Goal: Information Seeking & Learning: Find specific page/section

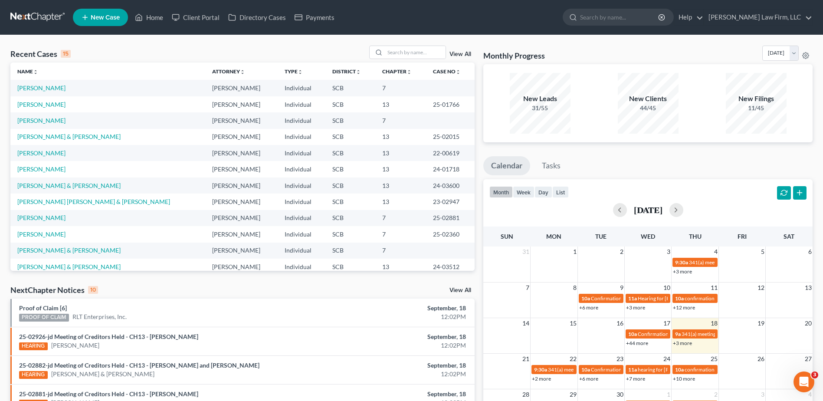
scroll to position [43, 0]
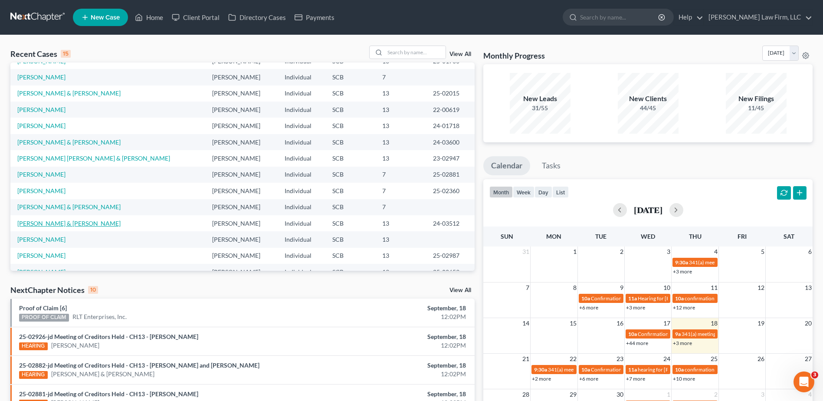
click at [73, 222] on link "[PERSON_NAME] & [PERSON_NAME]" at bounding box center [68, 222] width 103 height 7
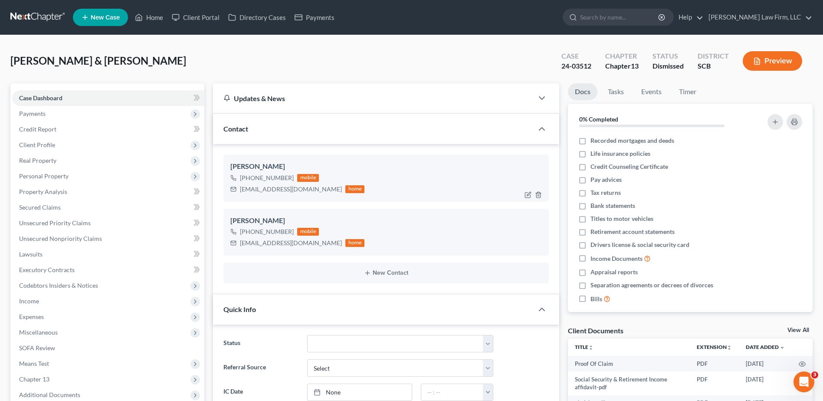
select select "0"
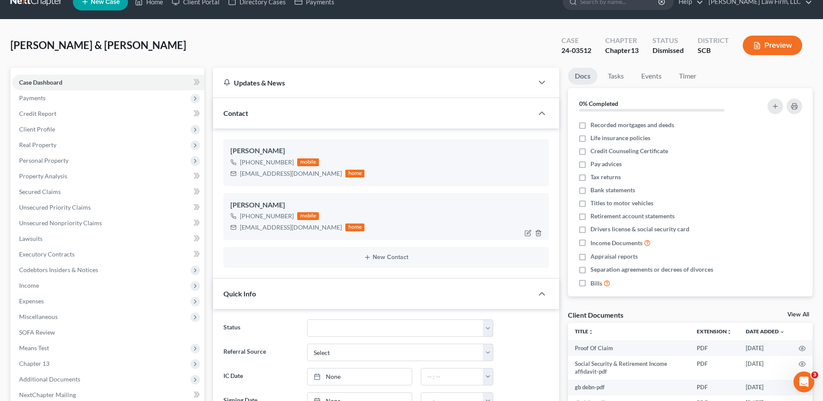
scroll to position [43, 0]
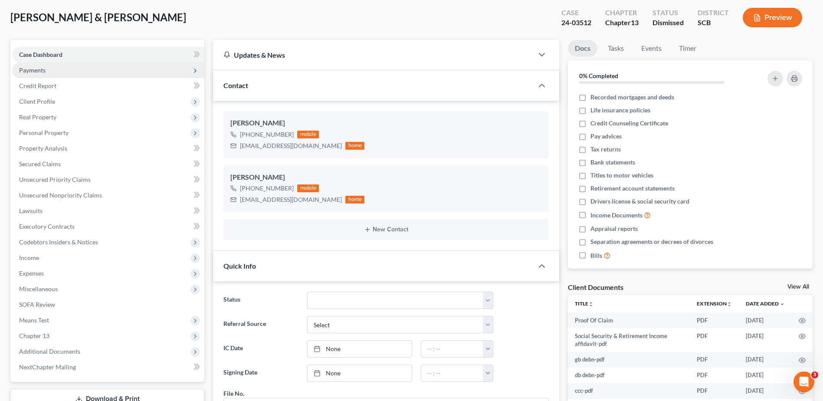
click at [40, 71] on span "Payments" at bounding box center [32, 69] width 26 height 7
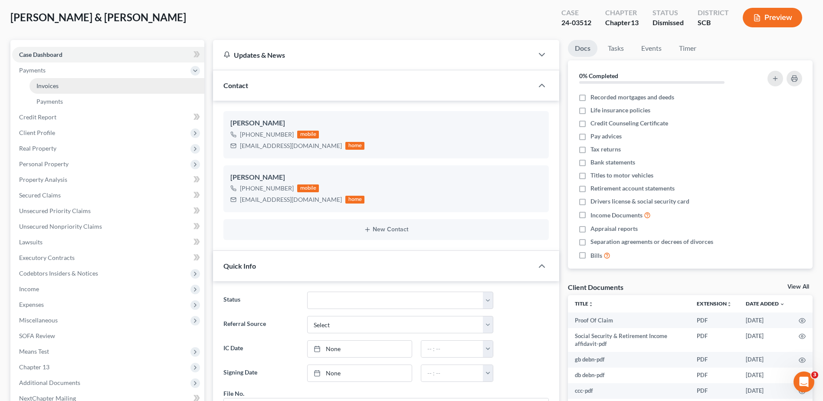
click at [51, 85] on span "Invoices" at bounding box center [47, 85] width 22 height 7
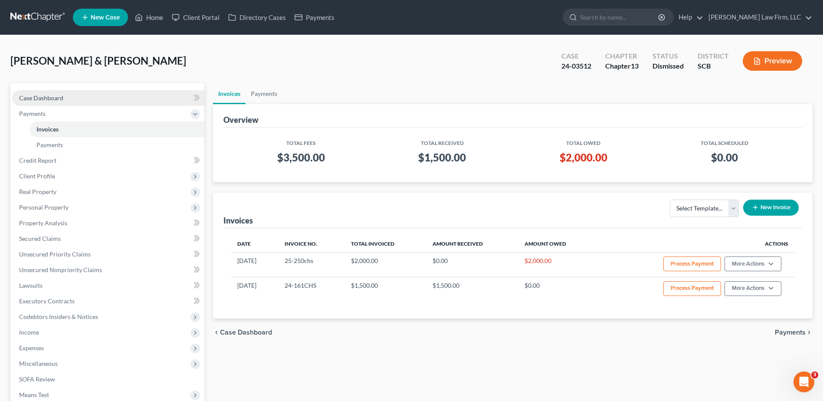
click at [62, 94] on span "Case Dashboard" at bounding box center [41, 97] width 44 height 7
select select "0"
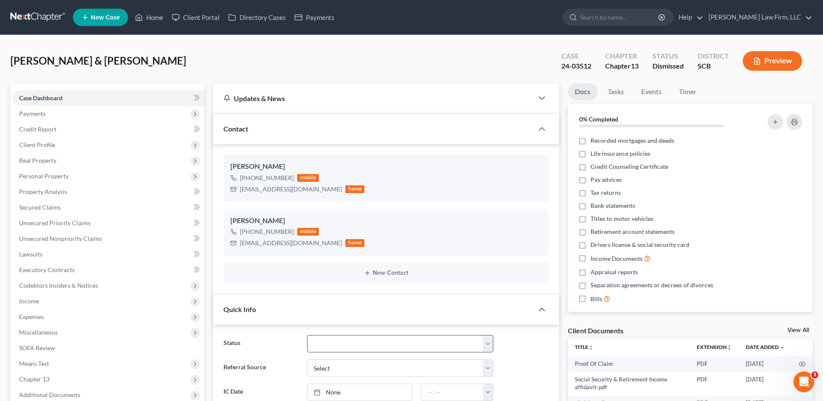
scroll to position [130, 0]
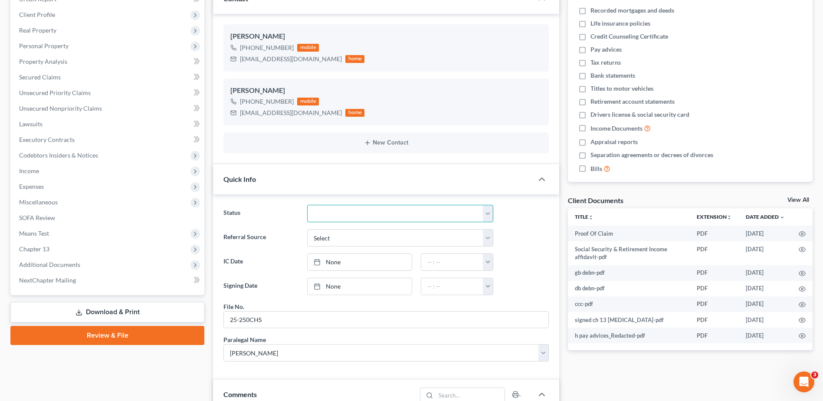
click at [336, 218] on select "Discharged Dismissed Filed In Progress Lead Lost Lead Ready to File To Review W…" at bounding box center [400, 213] width 186 height 17
select select "4"
click at [307, 205] on select "Discharged Dismissed Filed In Progress Lead Lost Lead Ready to File To Review W…" at bounding box center [400, 213] width 186 height 17
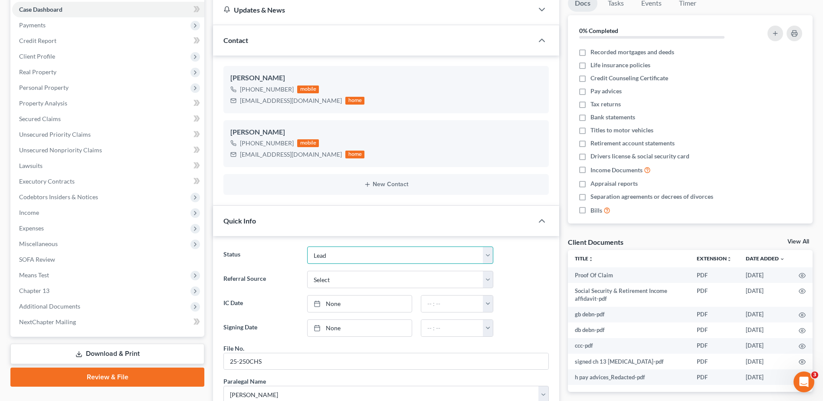
scroll to position [173, 0]
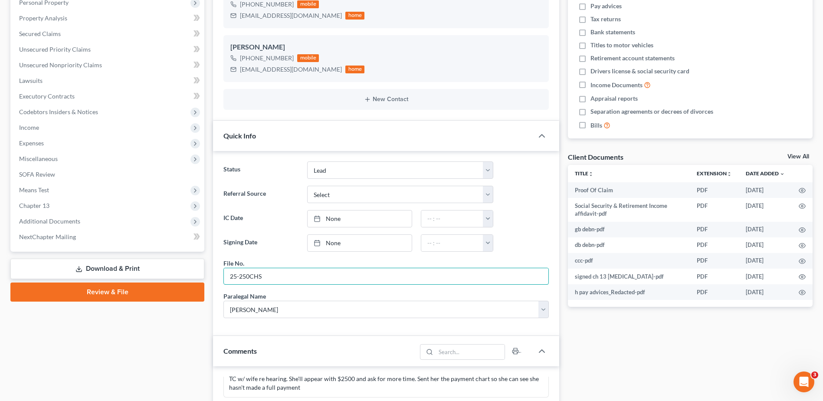
click at [203, 266] on div "Petition Navigation Case Dashboard Payments Invoices Payments Payments Credit R…" at bounding box center [411, 296] width 810 height 772
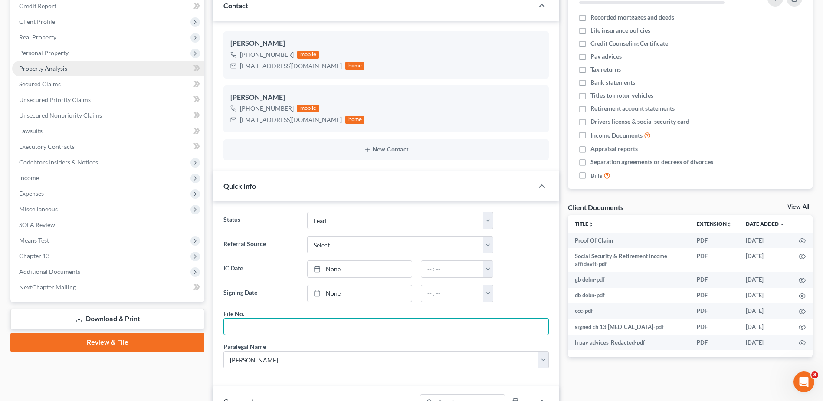
scroll to position [87, 0]
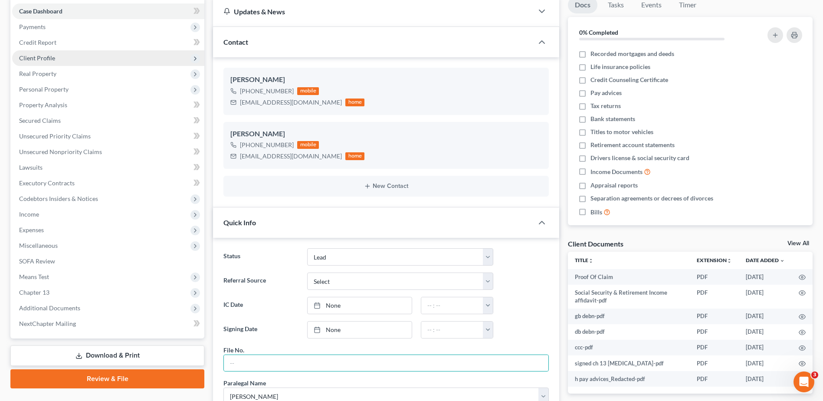
click at [41, 61] on span "Client Profile" at bounding box center [37, 57] width 36 height 7
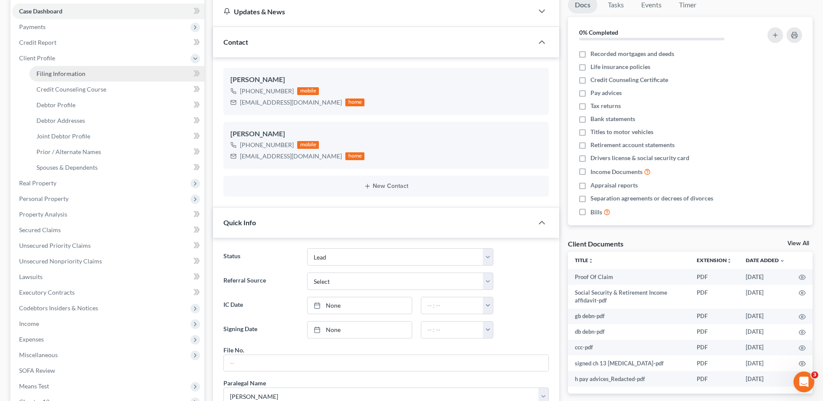
click at [56, 75] on span "Filing Information" at bounding box center [60, 73] width 49 height 7
select select "1"
select select "3"
select select "42"
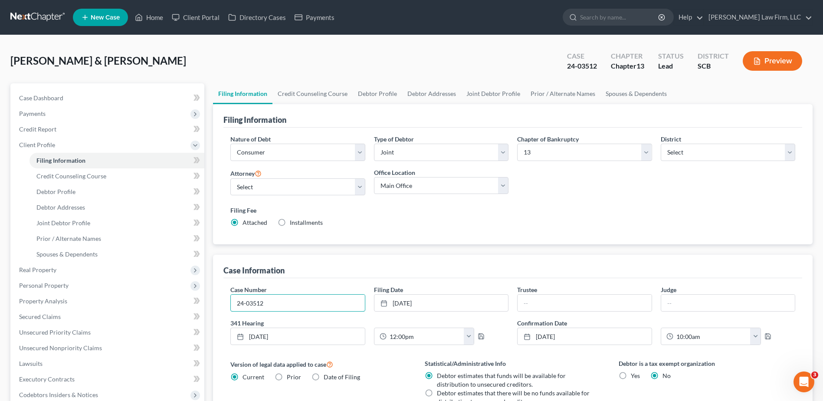
drag, startPoint x: 234, startPoint y: 307, endPoint x: 229, endPoint y: 308, distance: 4.8
click at [232, 307] on input "24-03512" at bounding box center [298, 302] width 134 height 16
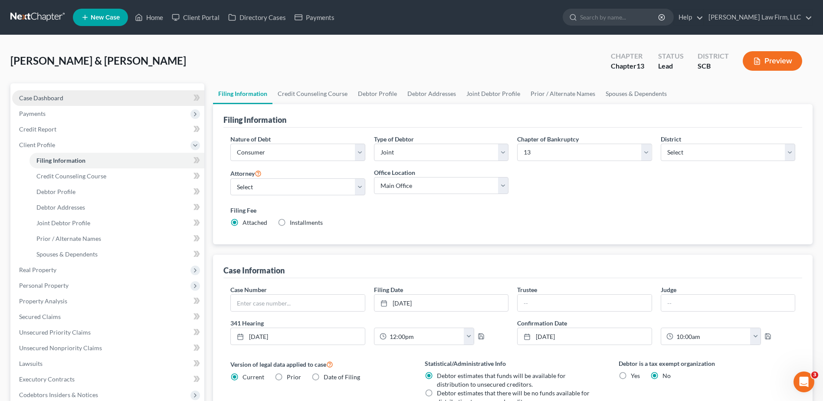
click at [52, 100] on span "Case Dashboard" at bounding box center [41, 97] width 44 height 7
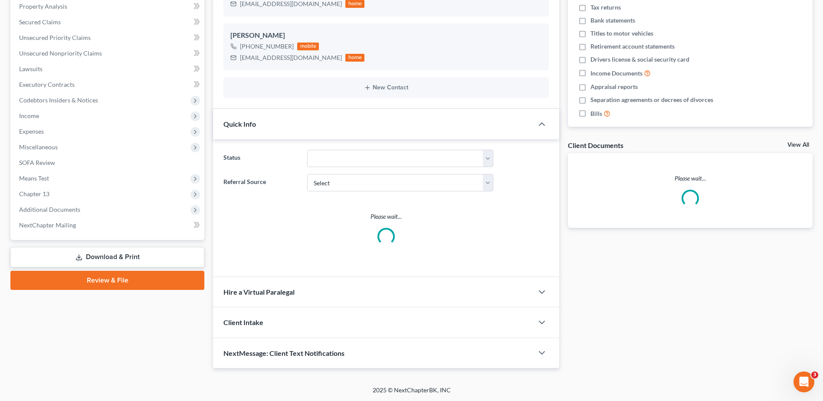
scroll to position [186, 0]
select select "0"
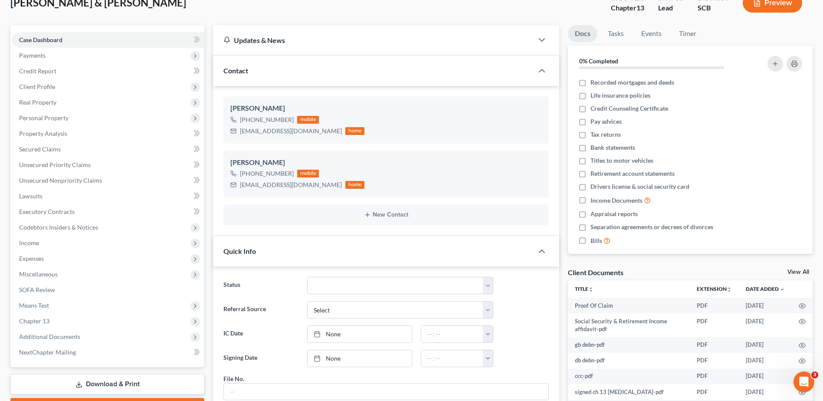
scroll to position [0, 0]
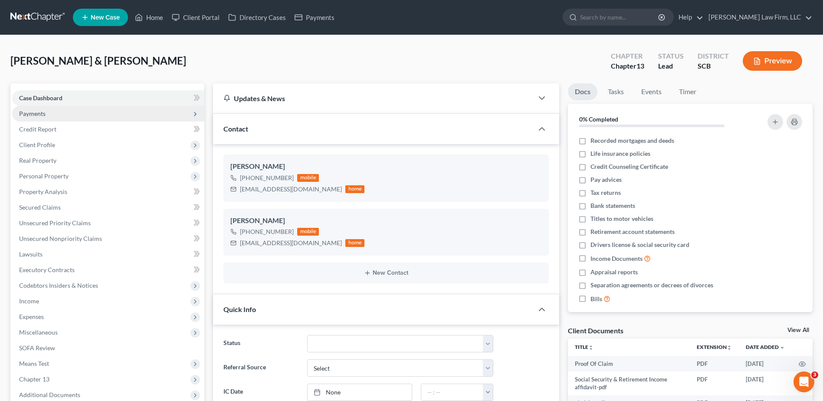
click at [44, 116] on span "Payments" at bounding box center [32, 113] width 26 height 7
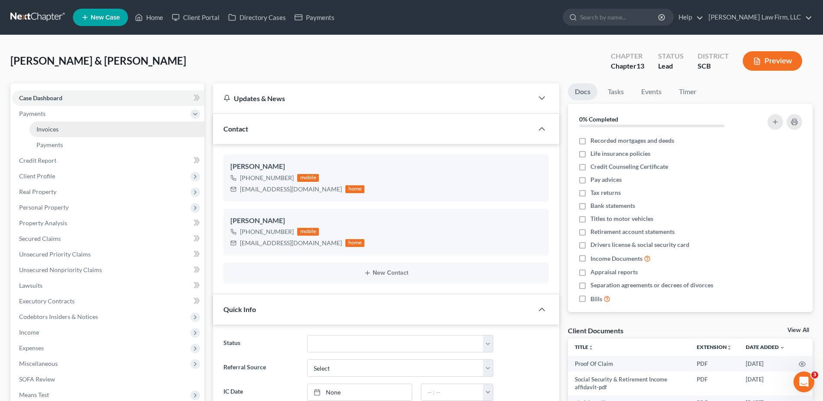
click at [49, 129] on span "Invoices" at bounding box center [47, 128] width 22 height 7
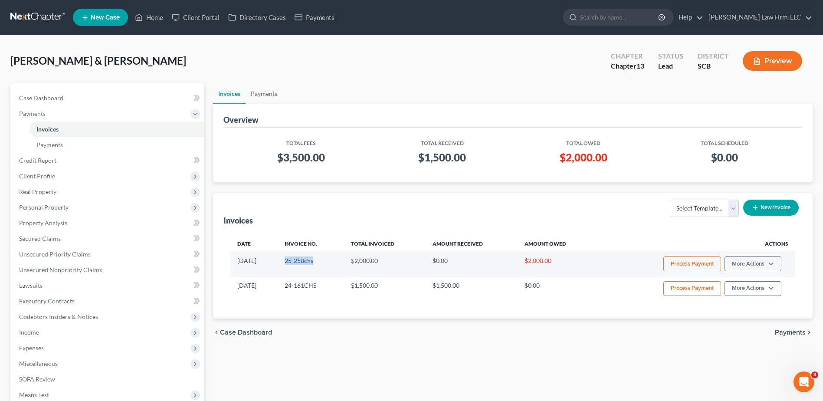
drag, startPoint x: 298, startPoint y: 260, endPoint x: 349, endPoint y: 266, distance: 51.1
click at [344, 266] on td "25-250chs" at bounding box center [311, 264] width 66 height 24
copy td "25-250chs"
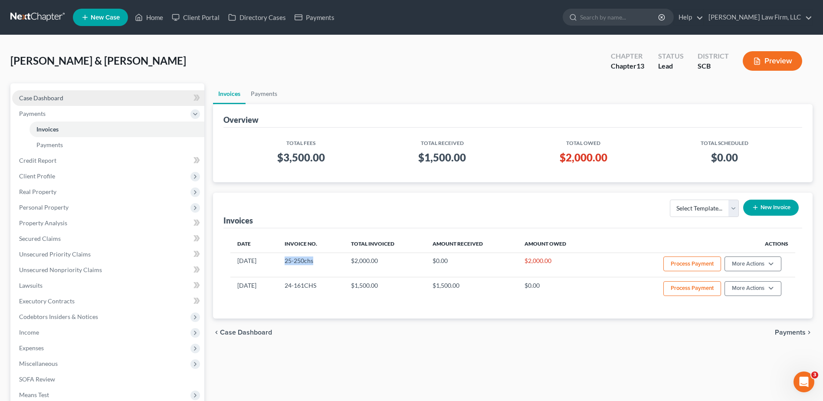
click at [48, 94] on span "Case Dashboard" at bounding box center [41, 97] width 44 height 7
select select "0"
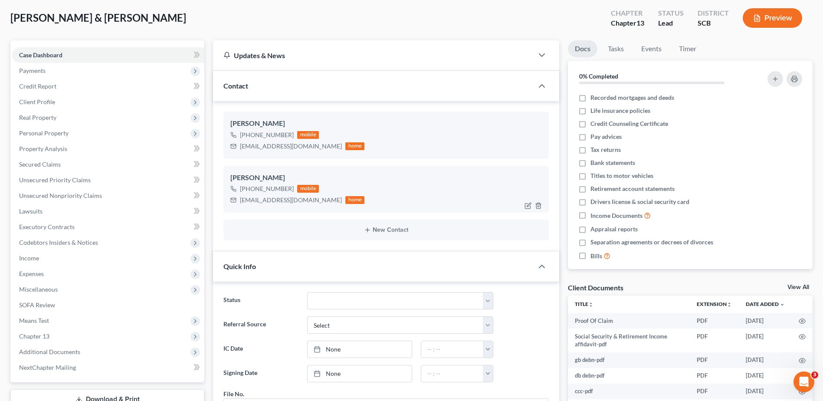
scroll to position [217, 0]
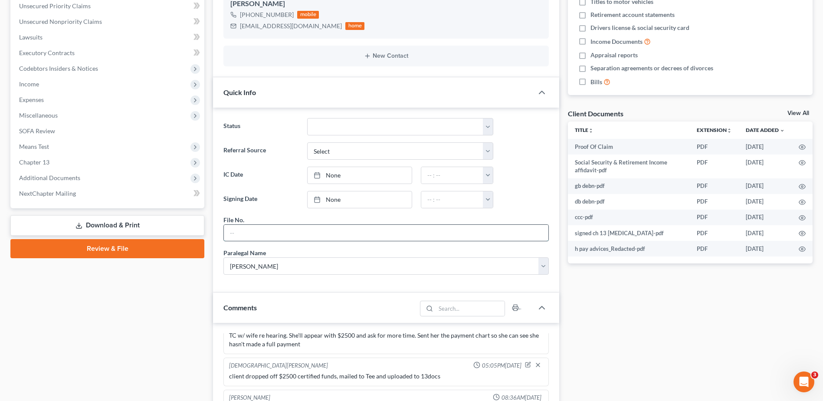
click at [271, 234] on input "text" at bounding box center [386, 233] width 324 height 16
paste input "25-250chs"
drag, startPoint x: 251, startPoint y: 232, endPoint x: 272, endPoint y: 235, distance: 21.5
click at [269, 235] on input "25-250chs" at bounding box center [386, 233] width 324 height 16
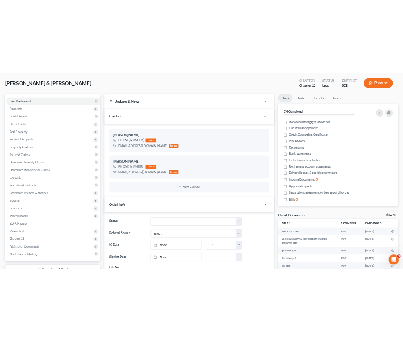
scroll to position [0, 0]
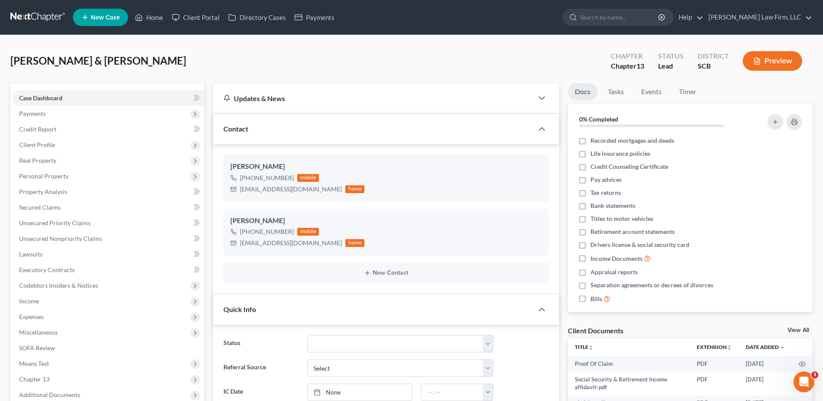
type input "25-250 CHS"
click at [36, 14] on link at bounding box center [38, 18] width 56 height 16
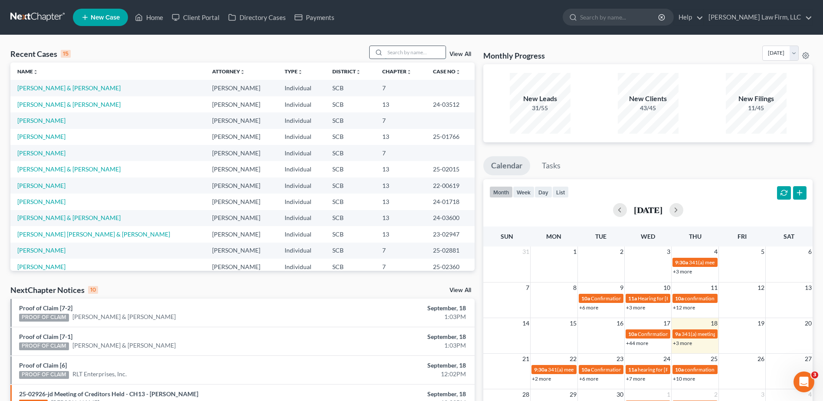
click at [400, 54] on input "search" at bounding box center [415, 52] width 61 height 13
type input "caraviello"
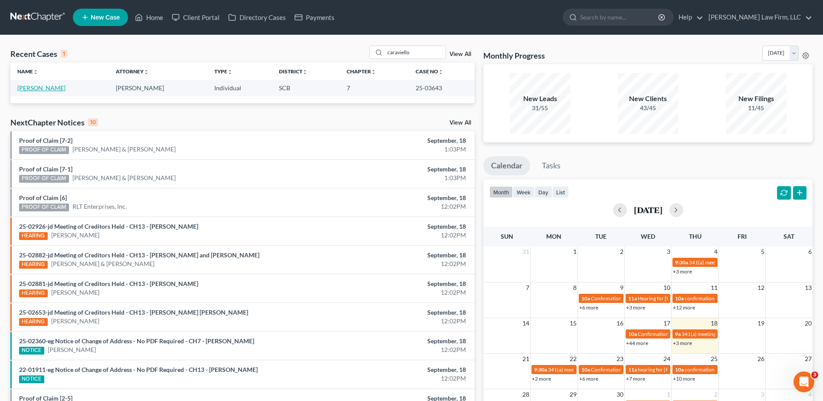
click at [39, 90] on link "Caraviello, Donald" at bounding box center [41, 87] width 48 height 7
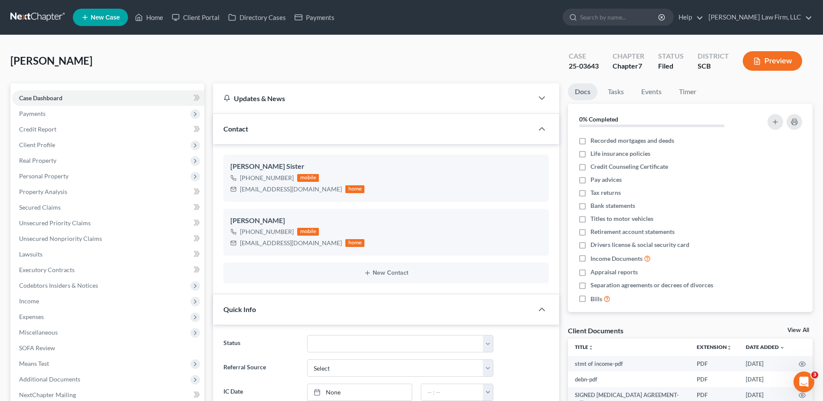
select select "0"
drag, startPoint x: 240, startPoint y: 243, endPoint x: 304, endPoint y: 243, distance: 64.6
click at [304, 243] on div "Doncar327@yahoo.com home" at bounding box center [297, 242] width 134 height 11
copy div "Doncar327@yahoo.com"
click at [615, 15] on input "search" at bounding box center [619, 17] width 79 height 16
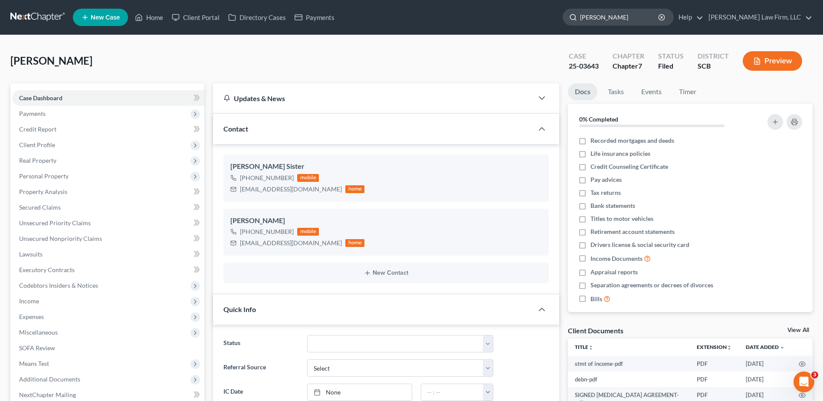
type input "bowling"
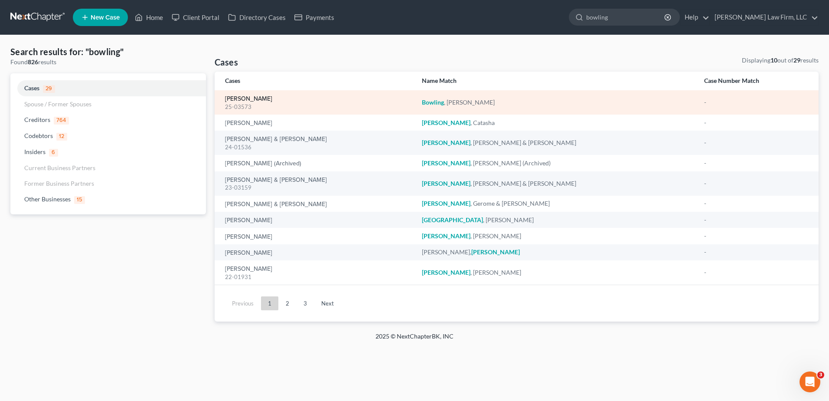
click at [234, 101] on link "[PERSON_NAME]" at bounding box center [248, 99] width 47 height 6
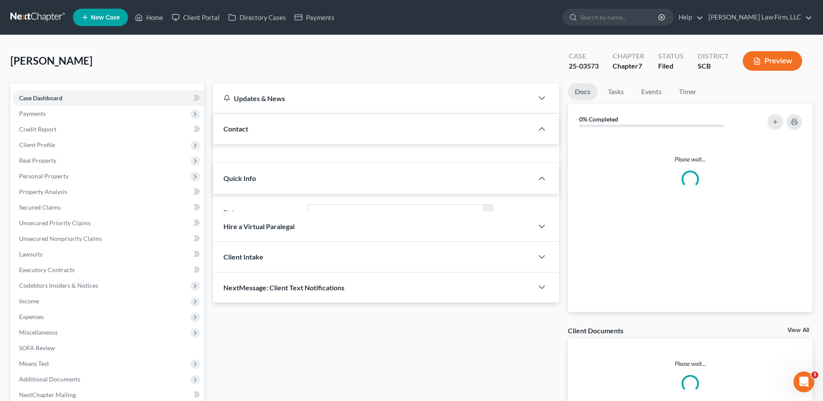
select select "2"
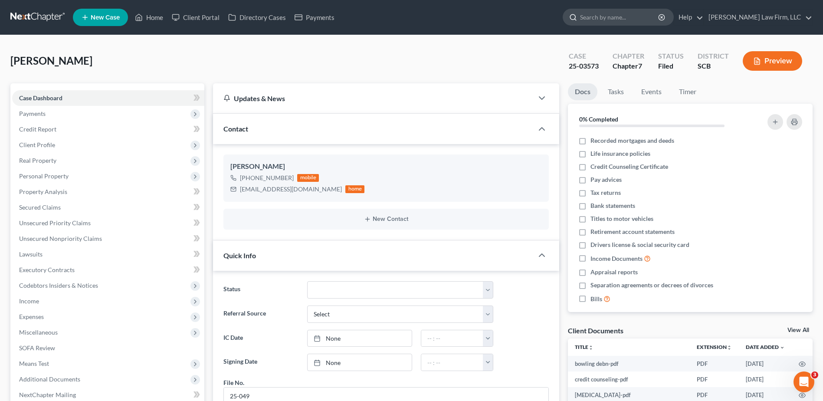
click at [637, 13] on input "search" at bounding box center [619, 17] width 79 height 16
type input "clark"
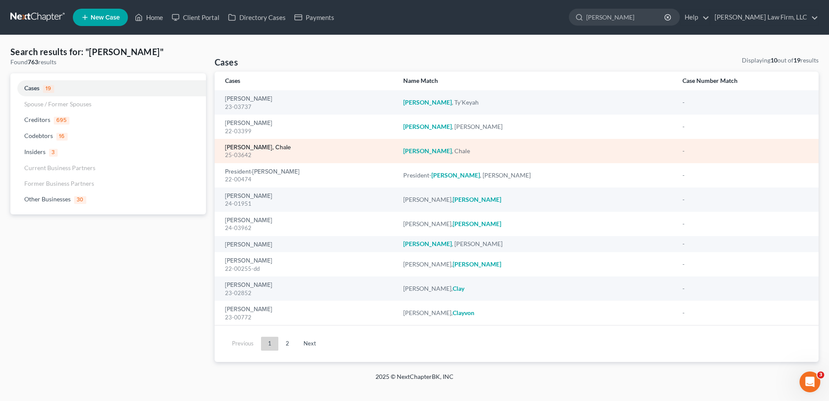
click at [240, 146] on link "[PERSON_NAME], Chale" at bounding box center [258, 147] width 66 height 6
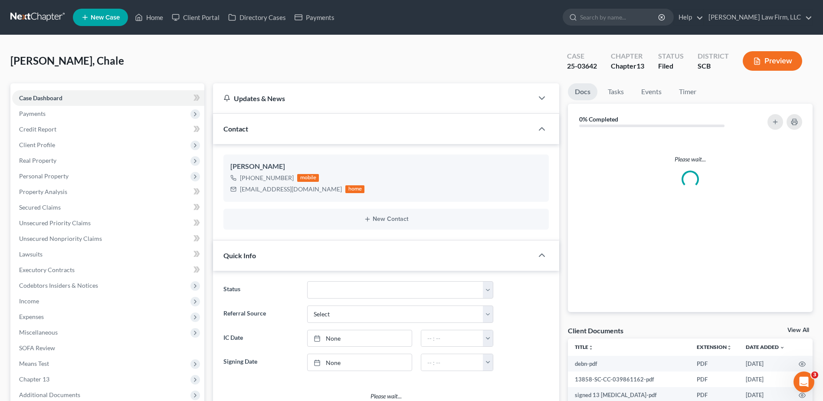
select select "0"
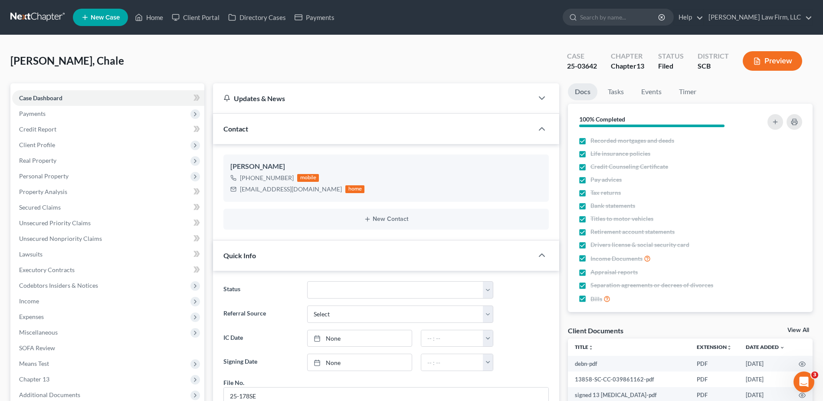
scroll to position [29, 0]
click at [642, 13] on input "search" at bounding box center [619, 17] width 79 height 16
type input "brown"
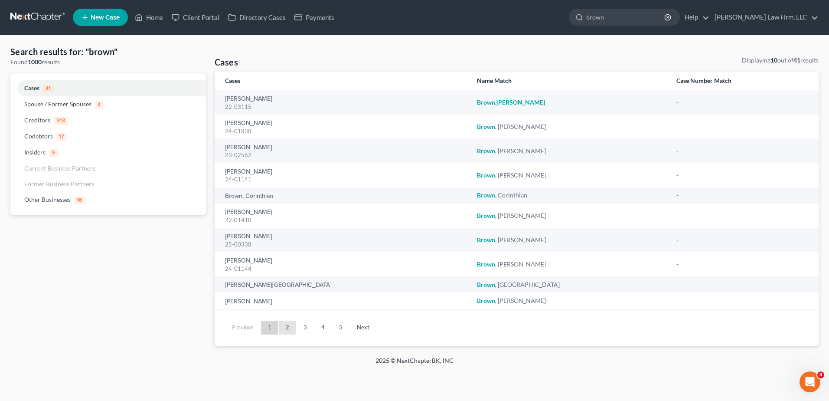
click at [286, 332] on link "2" at bounding box center [287, 327] width 17 height 14
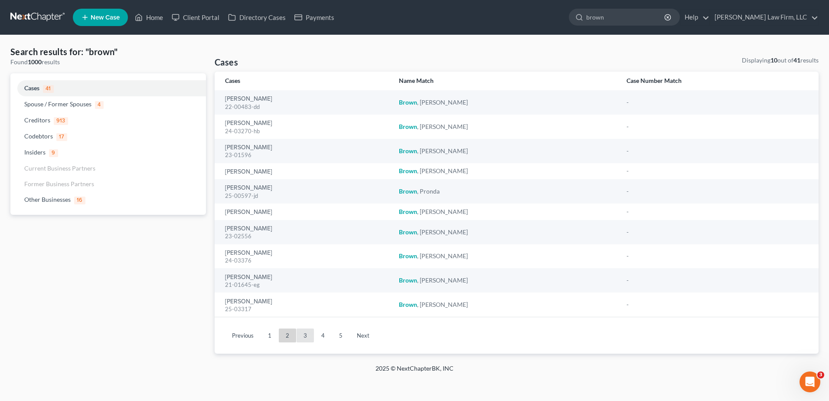
click at [309, 338] on link "3" at bounding box center [305, 335] width 17 height 14
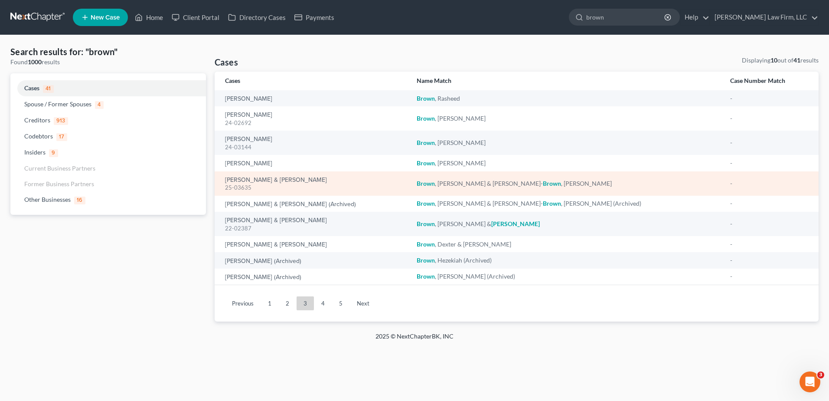
click at [281, 175] on div "Brown, Travis & Legare-Brown, Samantha 25-03635" at bounding box center [314, 183] width 178 height 17
click at [288, 183] on link "[PERSON_NAME] & [PERSON_NAME]" at bounding box center [276, 180] width 102 height 6
select select "1"
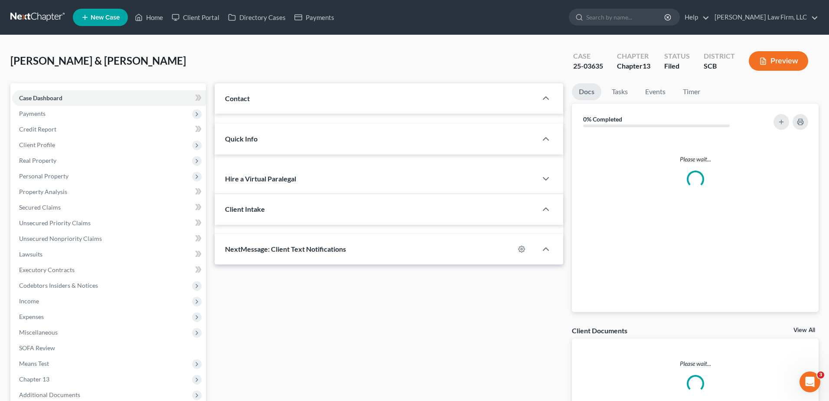
select select "0"
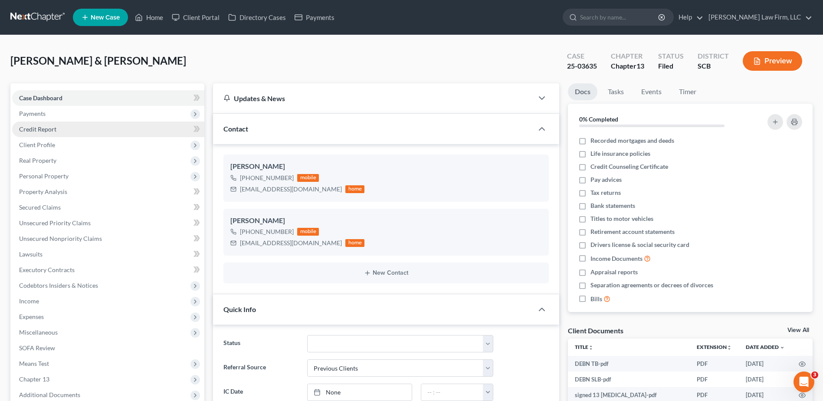
scroll to position [274, 0]
click at [633, 18] on input "search" at bounding box center [619, 17] width 79 height 16
type input "reeves"
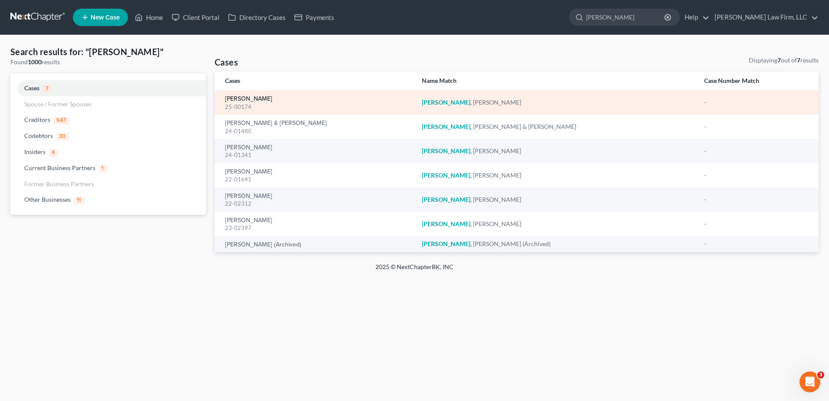
click at [251, 100] on link "[PERSON_NAME]" at bounding box center [248, 99] width 47 height 6
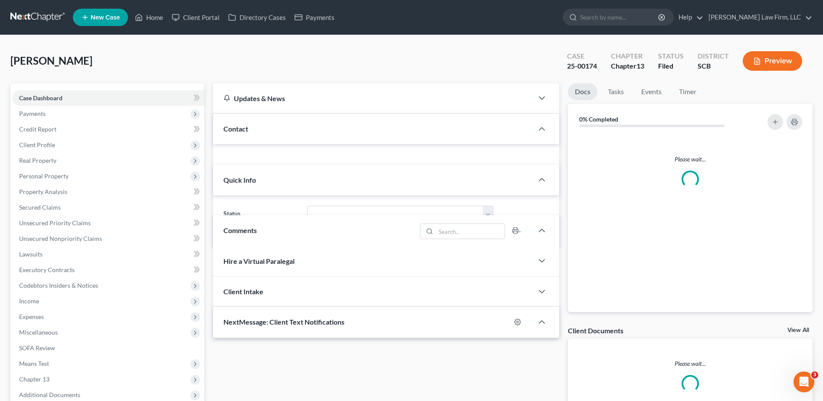
select select "1"
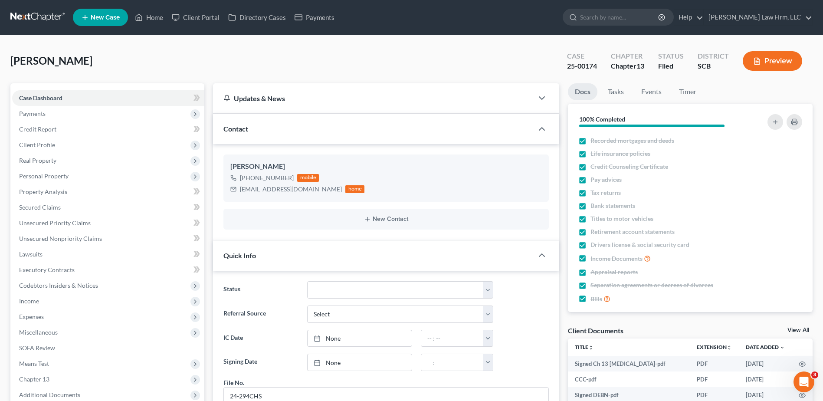
scroll to position [474, 0]
click at [616, 18] on input "search" at bounding box center [619, 17] width 79 height 16
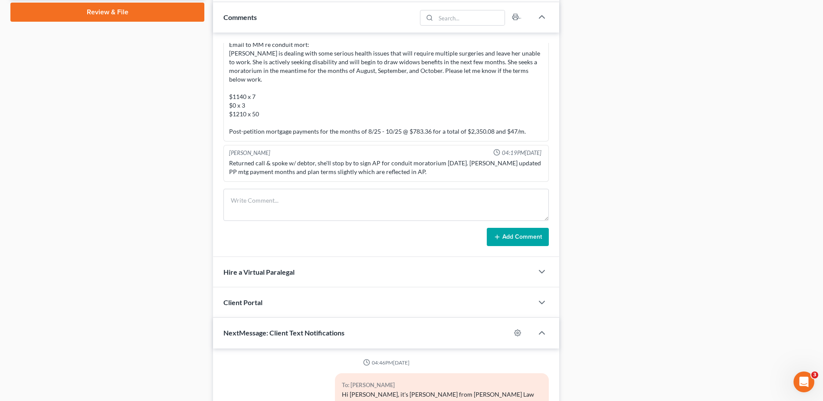
scroll to position [434, 0]
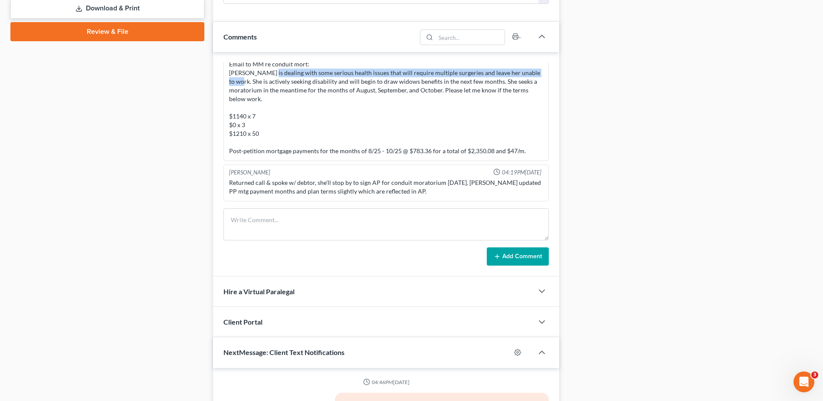
drag, startPoint x: 244, startPoint y: 82, endPoint x: 266, endPoint y: 75, distance: 23.3
click at [266, 75] on div "Email to MM re conduit mort: Ms. Reeves is dealing with some serious health iss…" at bounding box center [386, 107] width 314 height 95
copy div "dealing with some serious health issues that will require multiple surgeries an…"
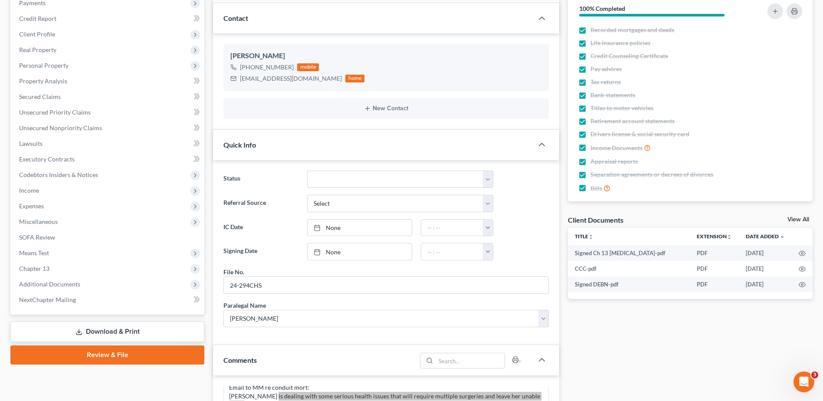
scroll to position [0, 0]
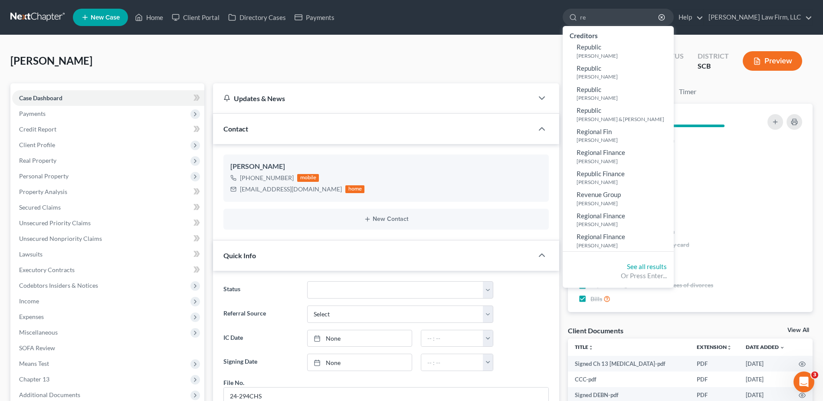
drag, startPoint x: 619, startPoint y: 16, endPoint x: 578, endPoint y: 13, distance: 41.3
click at [576, 12] on ul "New Case Home Client Portal Directory Cases Payments re - No Result - Creditors…" at bounding box center [442, 17] width 739 height 23
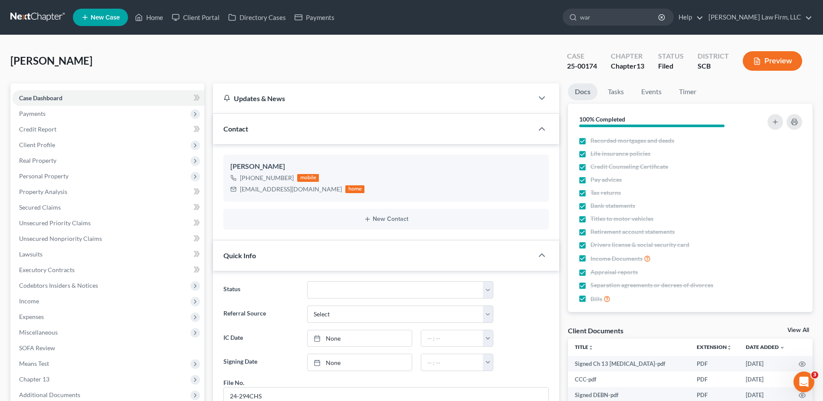
type input "ward"
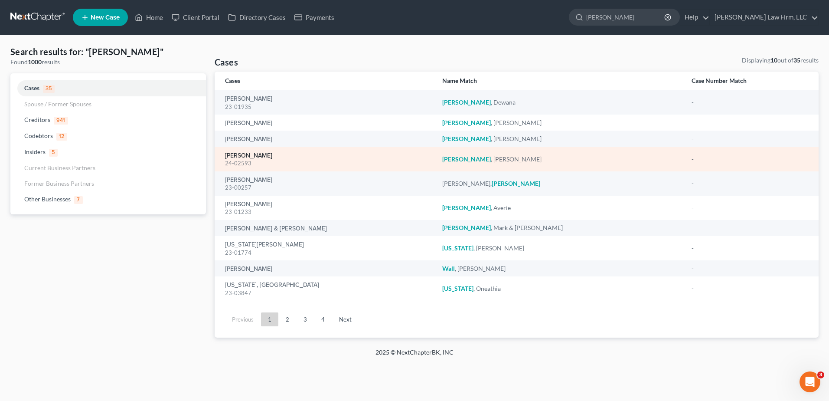
click at [246, 153] on link "[PERSON_NAME]" at bounding box center [248, 156] width 47 height 6
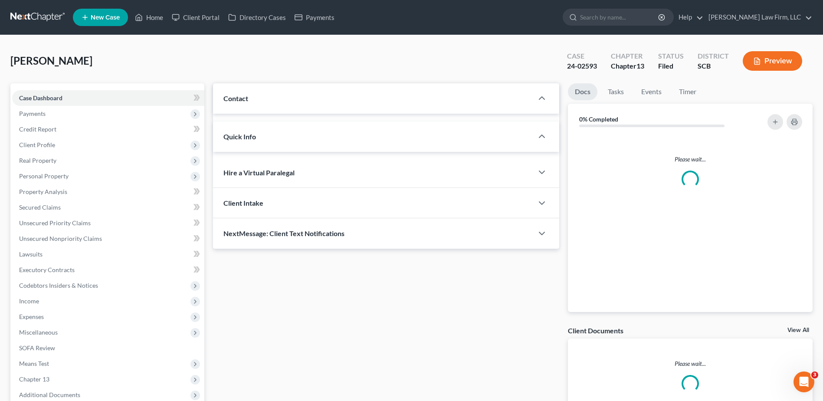
select select "0"
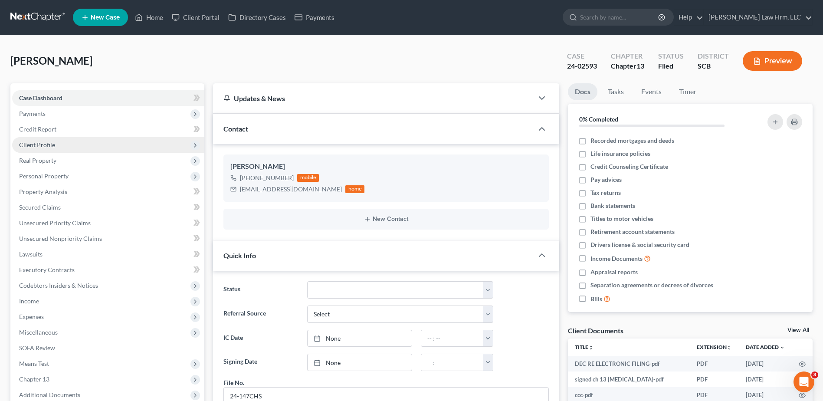
click at [42, 142] on span "Client Profile" at bounding box center [37, 144] width 36 height 7
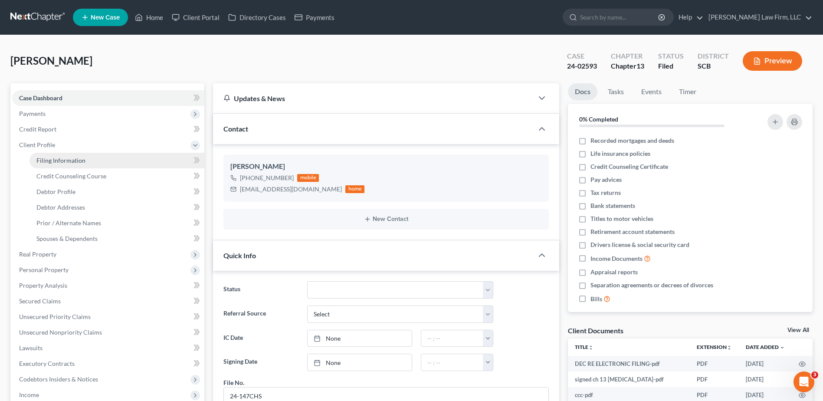
click at [67, 155] on link "Filing Information" at bounding box center [116, 161] width 175 height 16
select select "1"
select select "0"
select select "3"
select select "42"
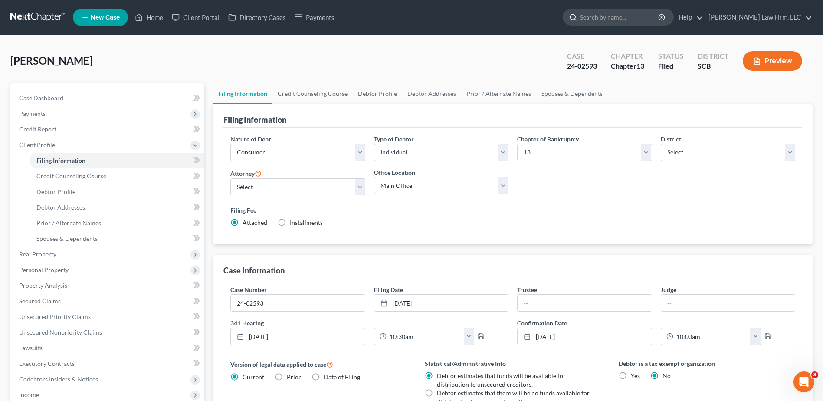
click at [623, 20] on input "search" at bounding box center [619, 17] width 79 height 16
type input "[PERSON_NAME]"
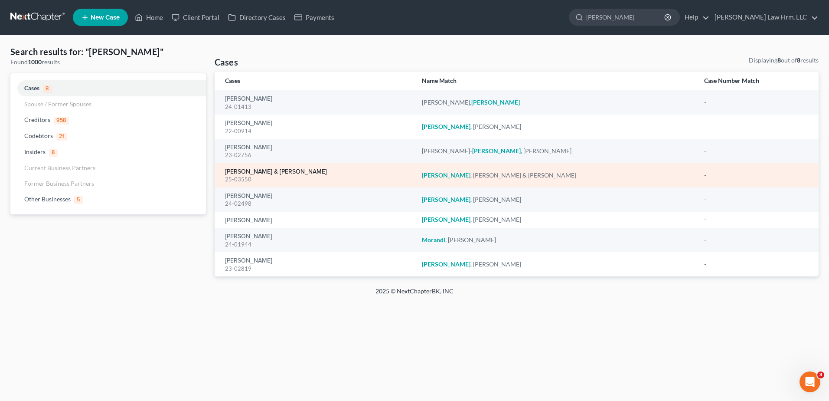
click at [241, 174] on link "[PERSON_NAME] & [PERSON_NAME]" at bounding box center [276, 172] width 102 height 6
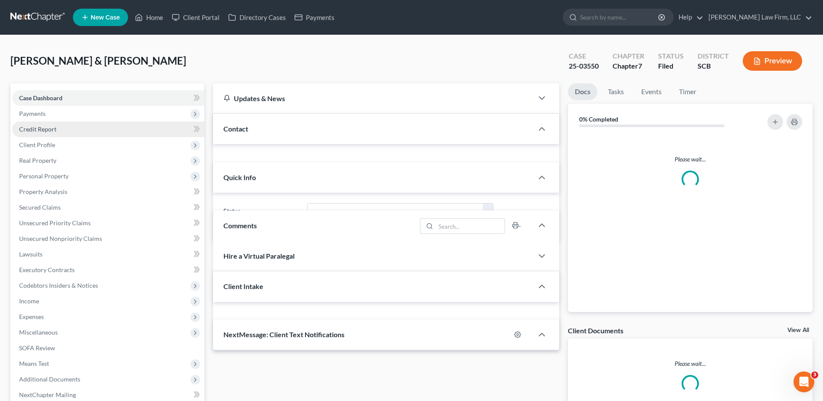
select select "0"
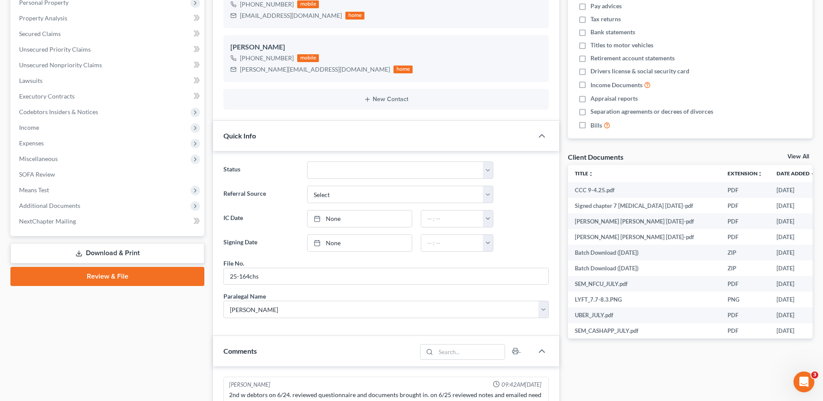
scroll to position [43, 0]
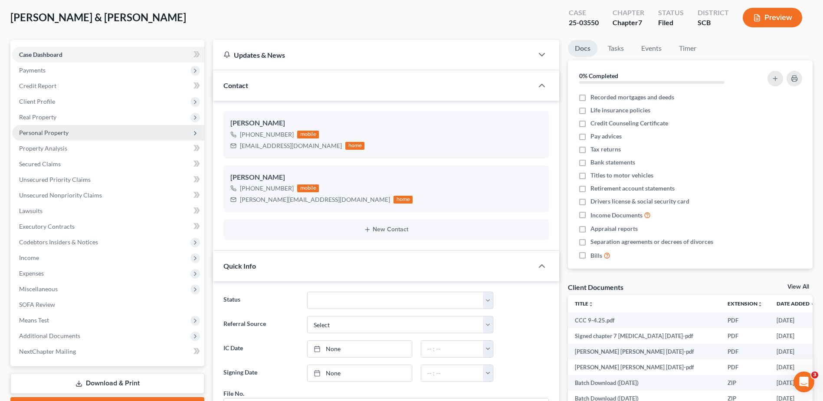
click at [47, 132] on span "Personal Property" at bounding box center [43, 132] width 49 height 7
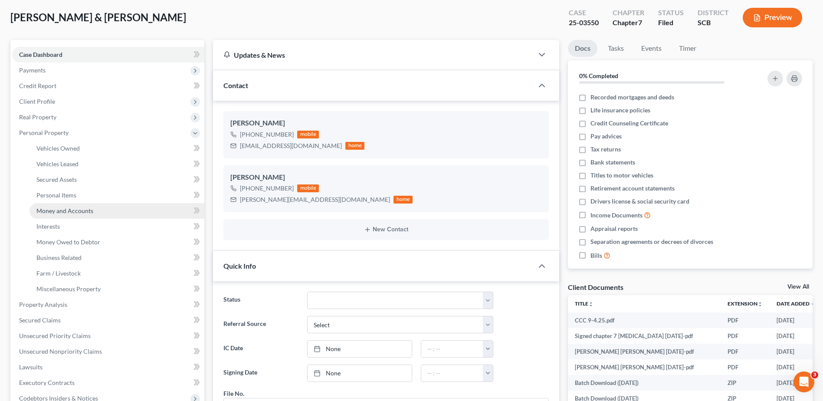
click at [62, 205] on link "Money and Accounts" at bounding box center [116, 211] width 175 height 16
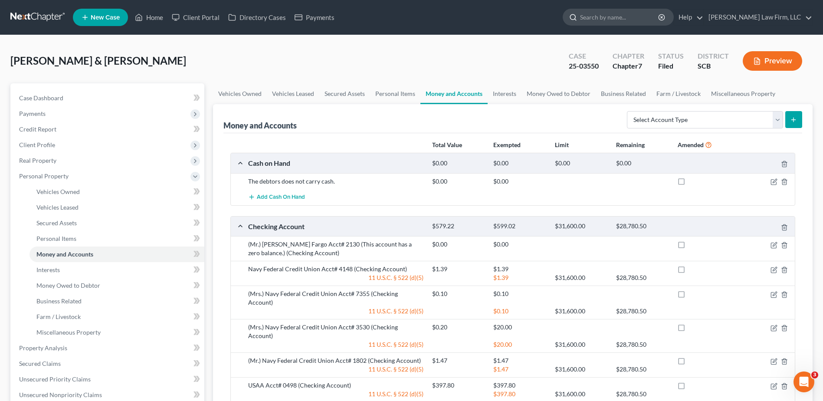
click at [629, 15] on input "search" at bounding box center [619, 17] width 79 height 16
type input "huggins"
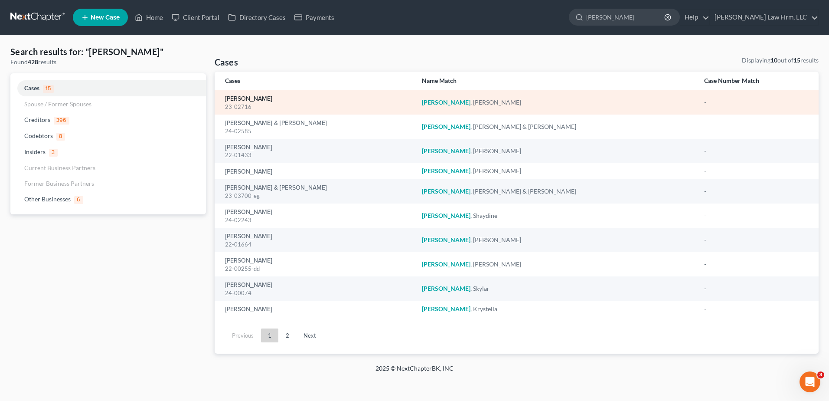
click at [247, 96] on link "[PERSON_NAME]" at bounding box center [248, 99] width 47 height 6
select select "3"
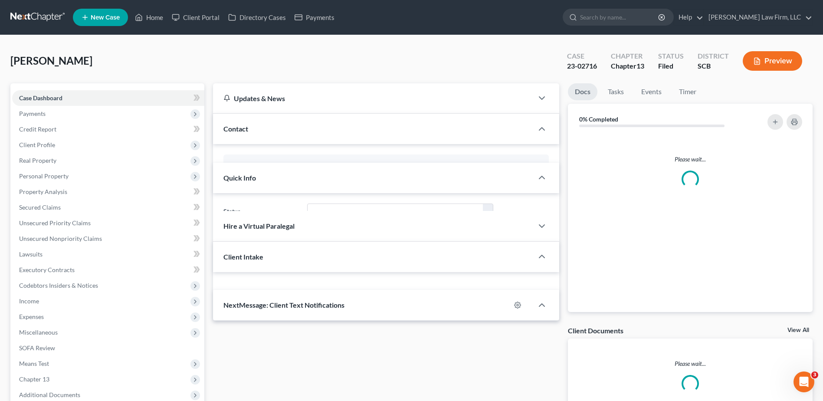
select select "3"
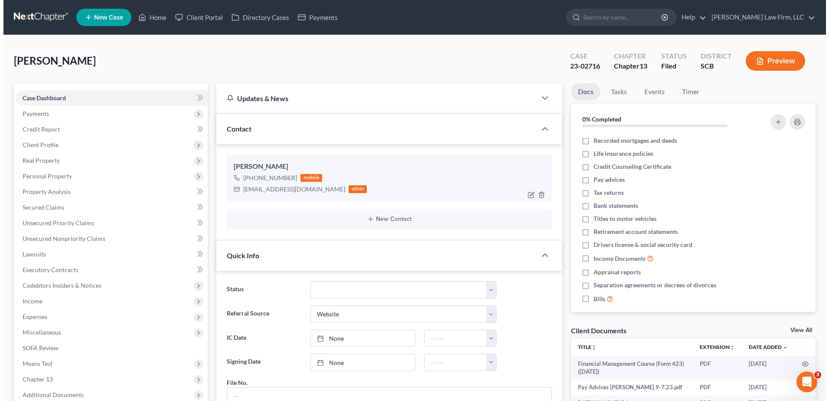
scroll to position [713, 0]
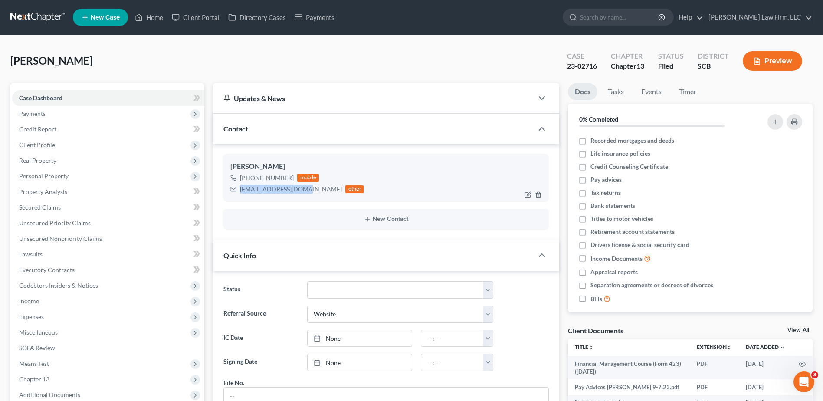
drag, startPoint x: 240, startPoint y: 189, endPoint x: 298, endPoint y: 189, distance: 57.7
click at [298, 189] on div "lilhuggins@gmail.com other" at bounding box center [296, 188] width 133 height 11
copy div "lilhuggins@gmail.com"
drag, startPoint x: 652, startPoint y: 7, endPoint x: 649, endPoint y: 15, distance: 9.1
click at [652, 7] on ul "New Case Home Client Portal Directory Cases Payments - No Result - See all resu…" at bounding box center [442, 17] width 739 height 23
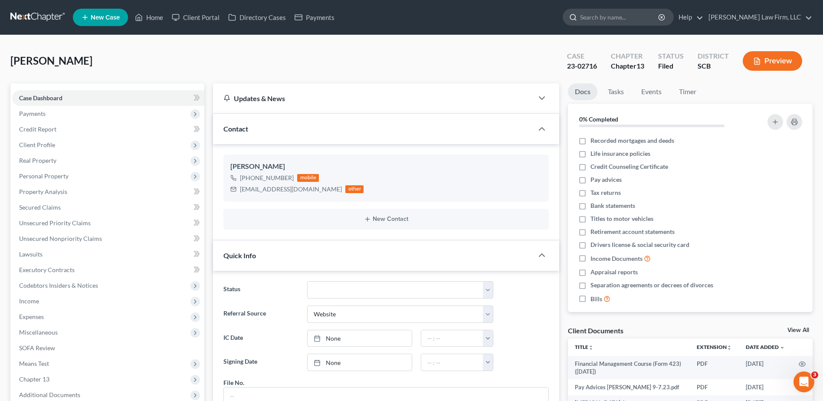
click at [649, 15] on input "search" at bounding box center [619, 17] width 79 height 16
type input "dennis washington"
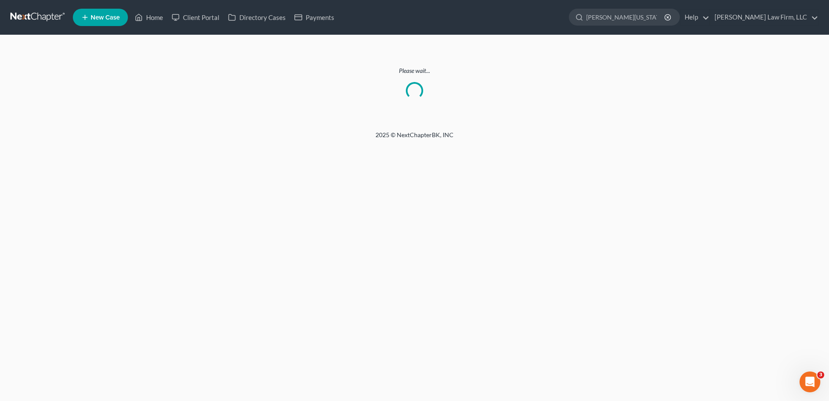
click at [44, 19] on link at bounding box center [38, 18] width 56 height 16
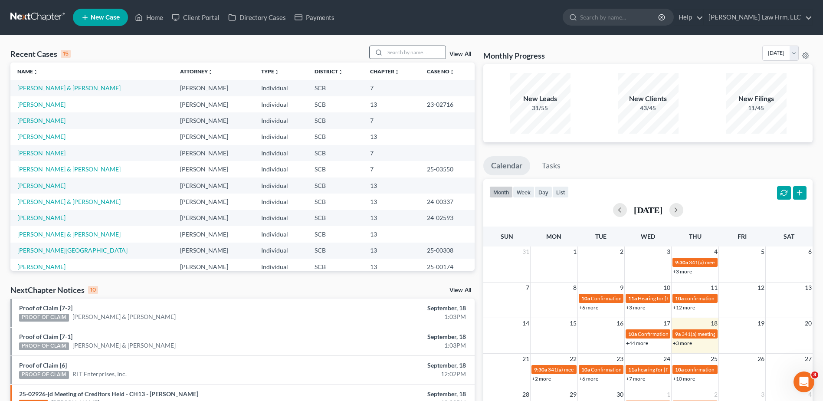
click at [405, 46] on div at bounding box center [407, 52] width 77 height 13
click at [418, 50] on input "search" at bounding box center [415, 52] width 61 height 13
type input "[US_STATE]"
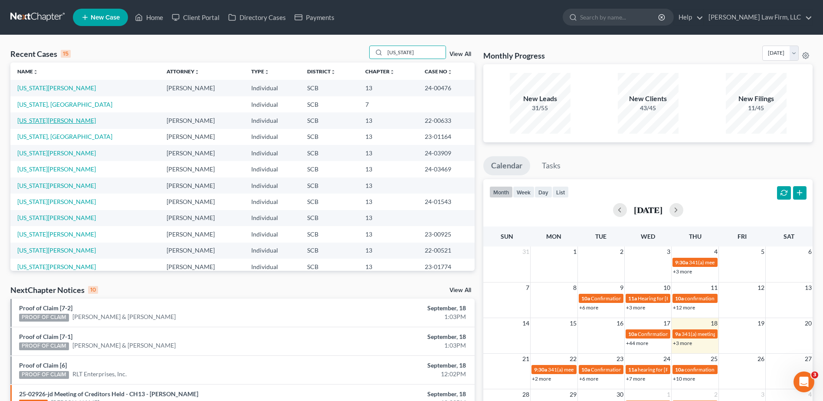
click at [61, 120] on link "[US_STATE][PERSON_NAME]" at bounding box center [56, 120] width 78 height 7
select select "4"
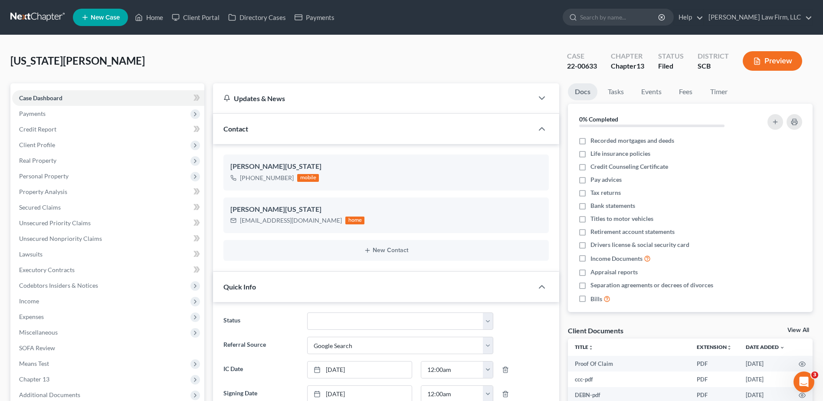
select select "0"
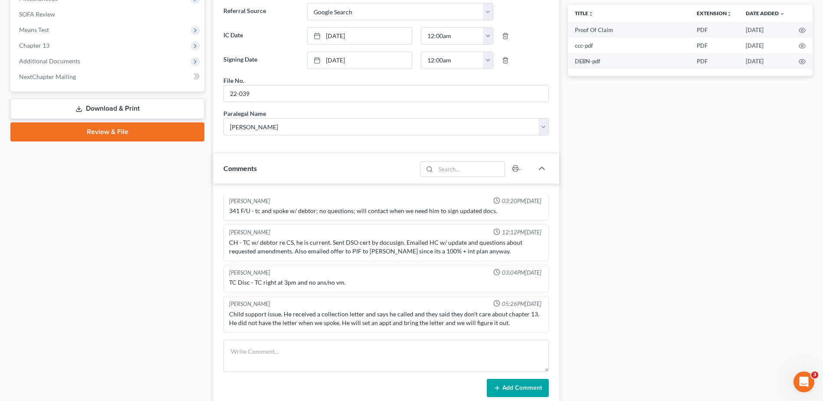
scroll to position [465, 0]
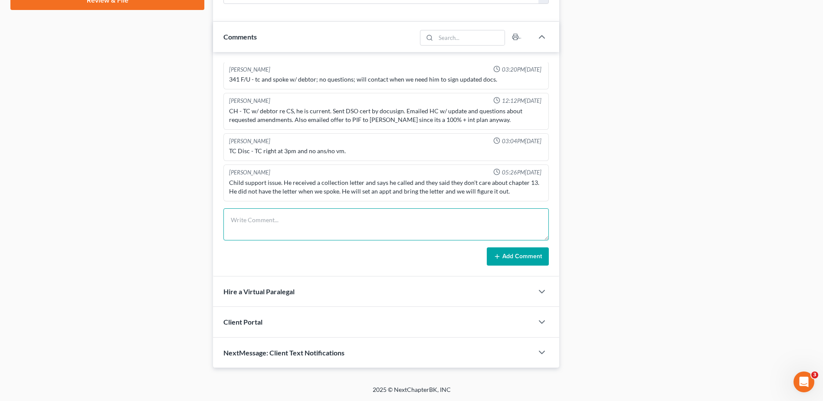
click at [290, 228] on textarea at bounding box center [385, 224] width 325 height 32
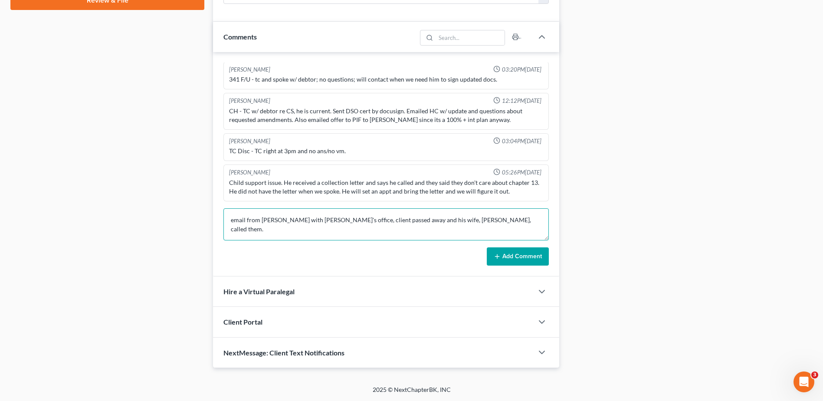
click at [501, 222] on textarea "email from [PERSON_NAME] with [PERSON_NAME]'s office, client passed away and hi…" at bounding box center [385, 224] width 325 height 32
paste textarea "[PERSON_NAME][US_STATE] at [PHONE_NUMBER]"
type textarea "email from [PERSON_NAME] with [PERSON_NAME]'s office, client passed away and hi…"
click at [524, 255] on button "Add Comment" at bounding box center [518, 256] width 62 height 18
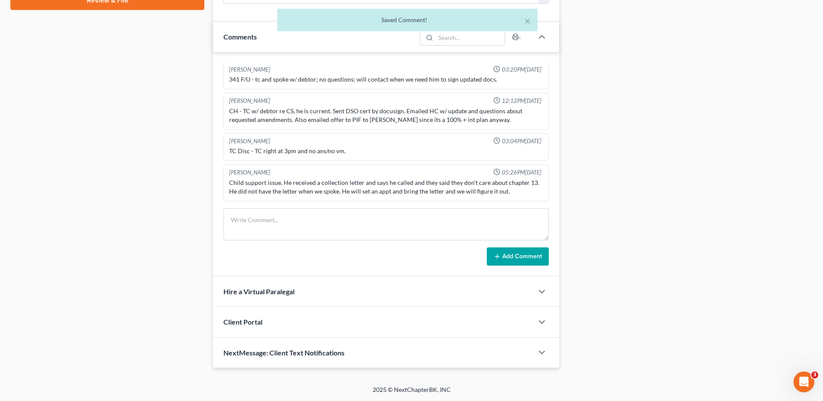
scroll to position [202, 0]
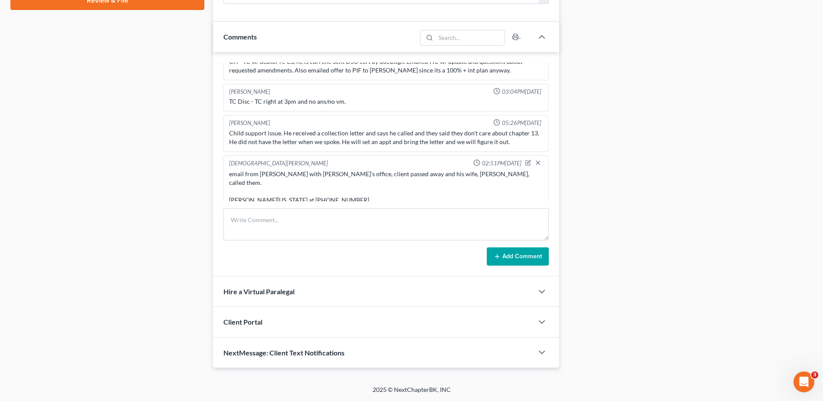
click at [213, 135] on div "[PERSON_NAME] 03:03PM[DATE] client's car is up for repo, he said Titlemax has b…" at bounding box center [386, 164] width 346 height 224
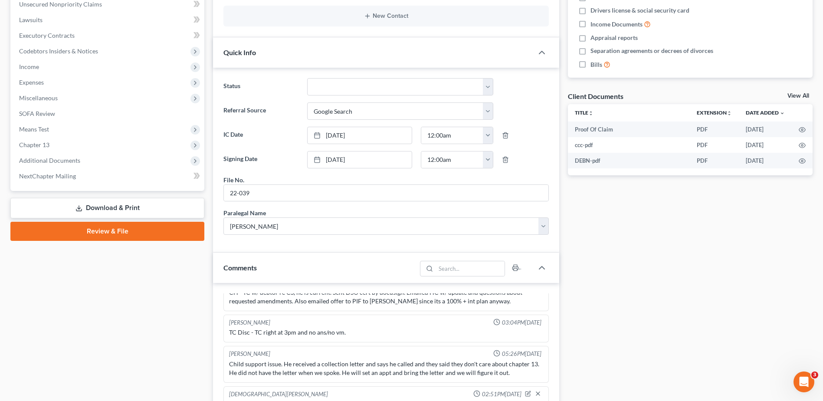
scroll to position [0, 0]
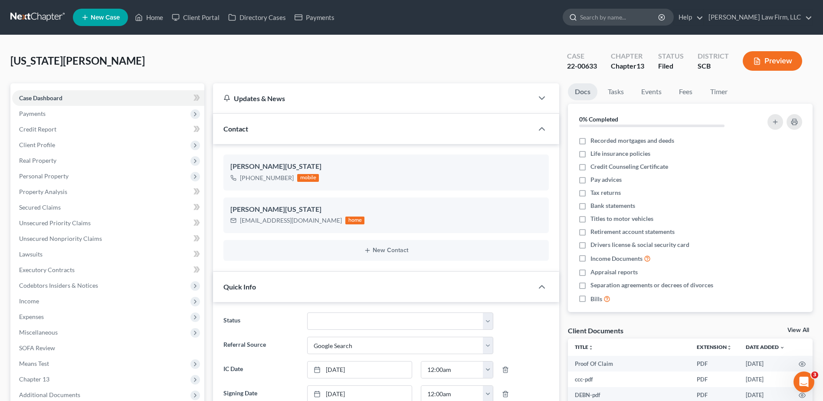
click at [631, 19] on input "search" at bounding box center [619, 17] width 79 height 16
type input "[PERSON_NAME]"
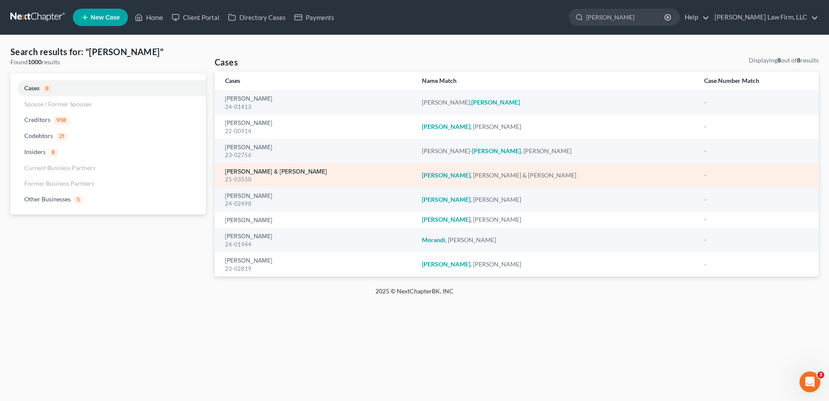
click at [282, 170] on link "[PERSON_NAME] & [PERSON_NAME]" at bounding box center [276, 172] width 102 height 6
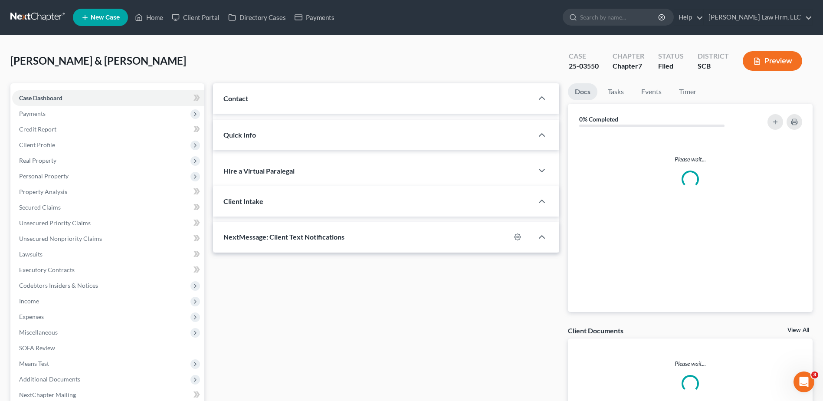
select select "0"
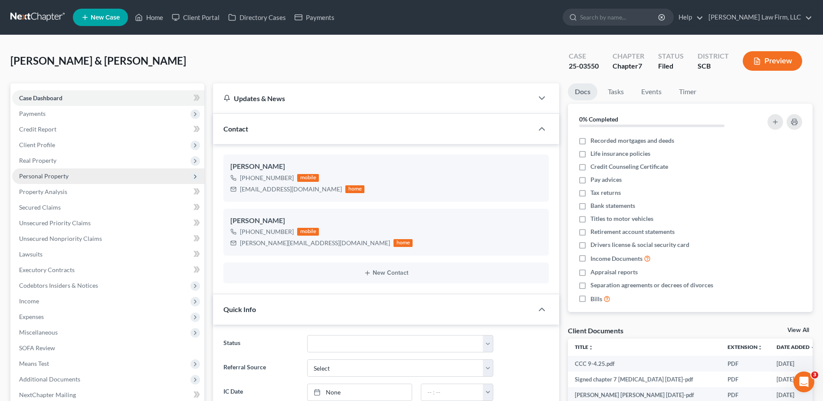
click at [49, 178] on span "Personal Property" at bounding box center [43, 175] width 49 height 7
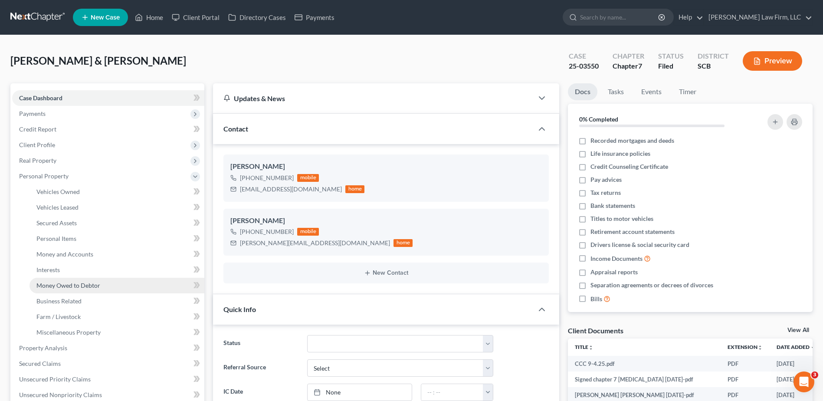
click at [65, 287] on span "Money Owed to Debtor" at bounding box center [68, 284] width 64 height 7
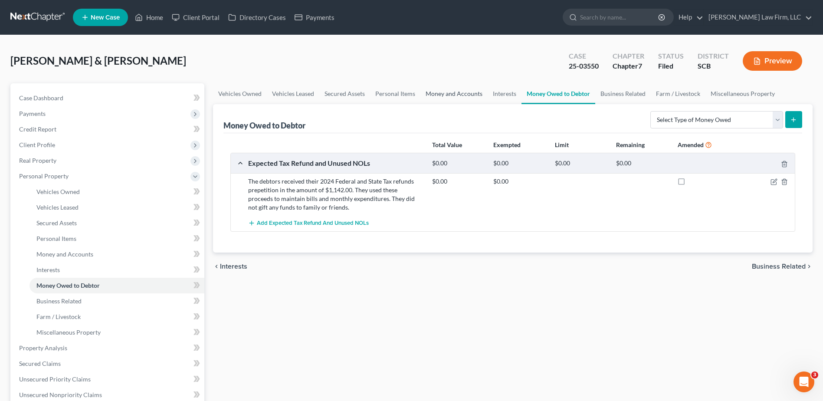
click at [444, 90] on link "Money and Accounts" at bounding box center [453, 93] width 67 height 21
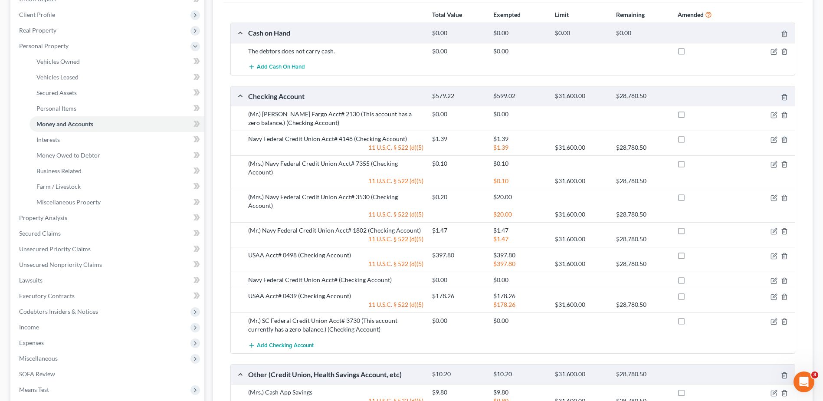
scroll to position [173, 0]
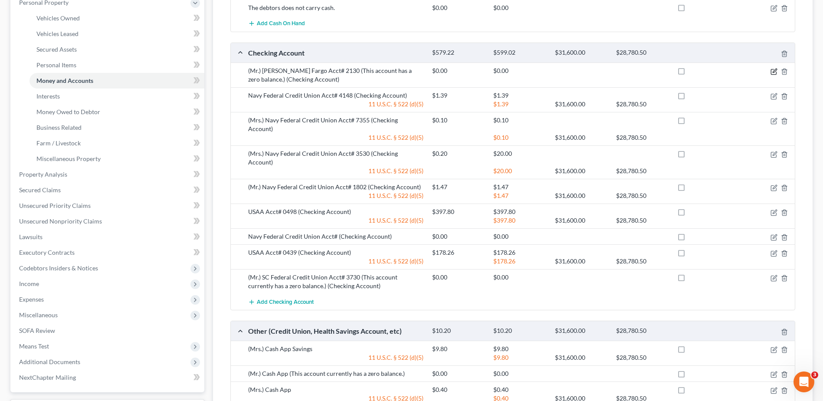
click at [771, 72] on icon "button" at bounding box center [773, 71] width 7 height 7
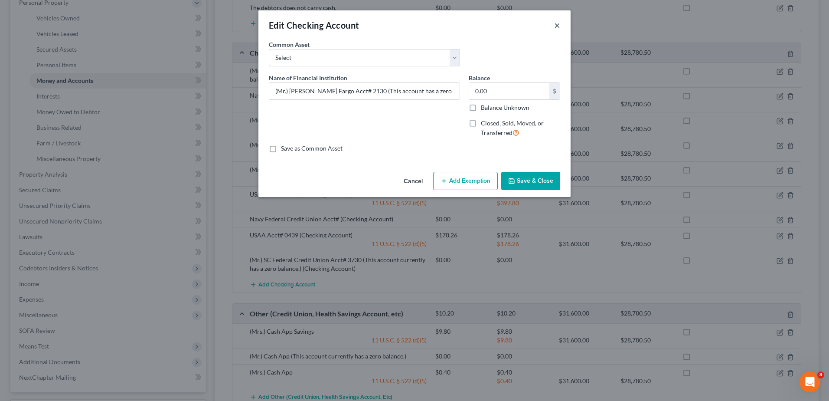
click at [557, 24] on button "×" at bounding box center [557, 25] width 6 height 10
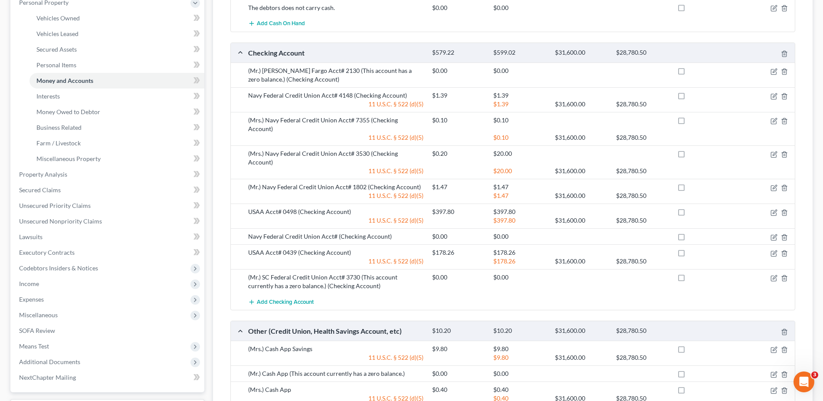
click at [252, 183] on div "(Mr.) Navy Federal Credit Union Acct# 1802 (Checking Account)" at bounding box center [336, 187] width 184 height 9
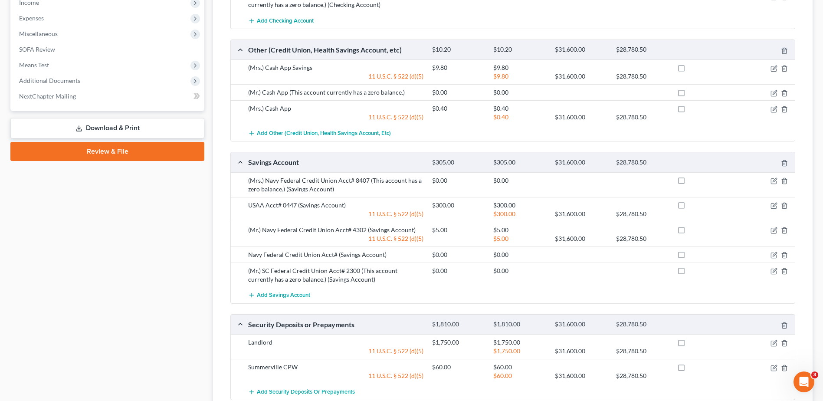
scroll to position [474, 0]
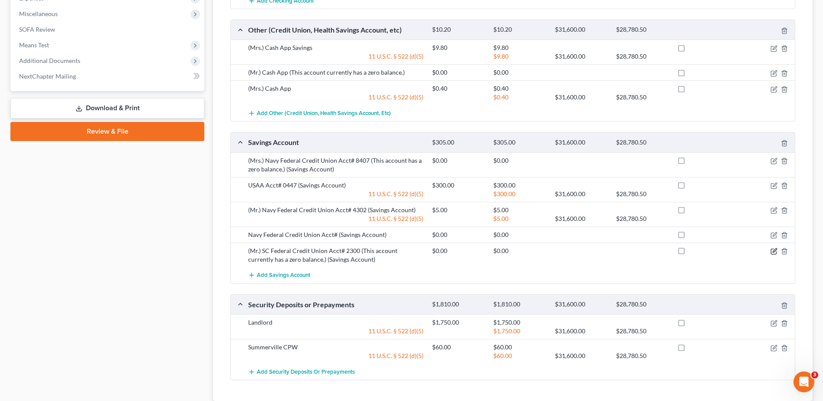
drag, startPoint x: 774, startPoint y: 232, endPoint x: 768, endPoint y: 230, distance: 6.7
click at [774, 248] on icon "button" at bounding box center [773, 251] width 7 height 7
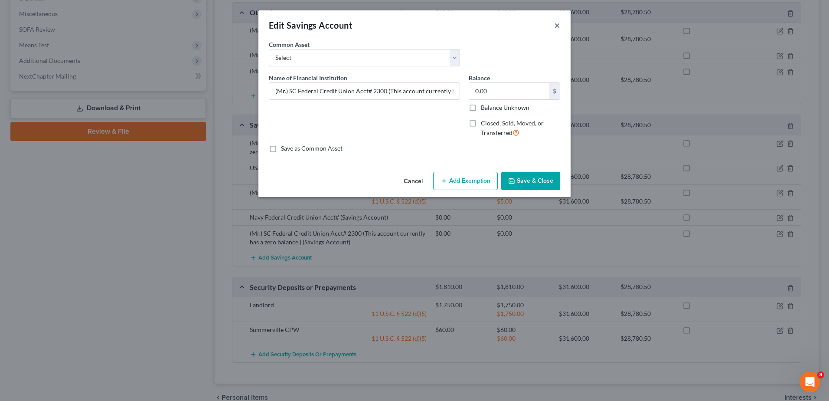
click at [554, 25] on button "×" at bounding box center [557, 25] width 6 height 10
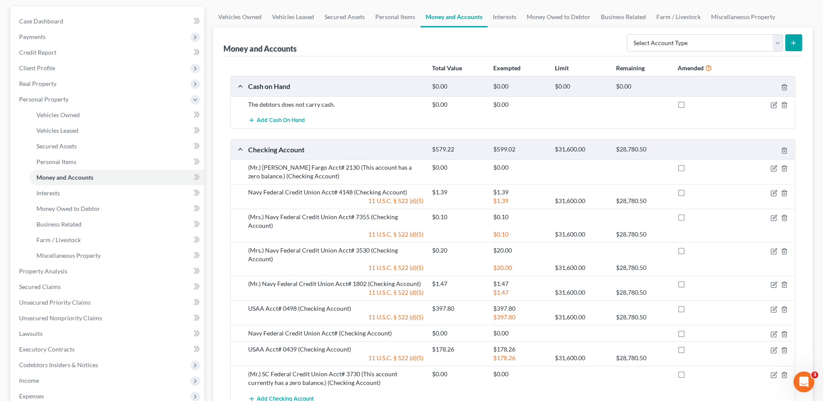
scroll to position [0, 0]
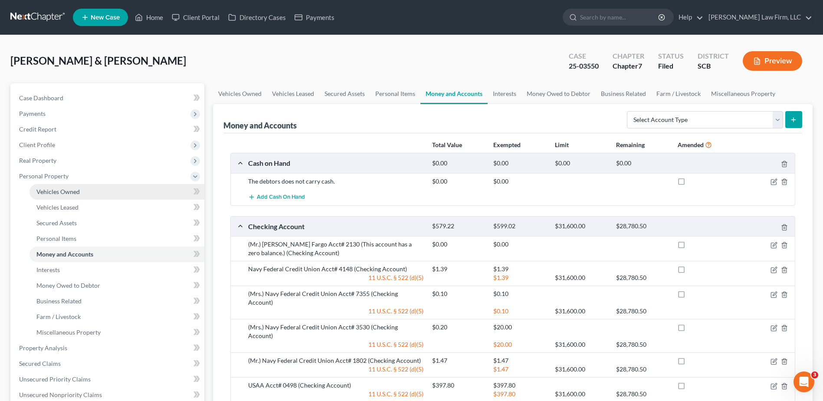
click at [58, 189] on span "Vehicles Owned" at bounding box center [57, 191] width 43 height 7
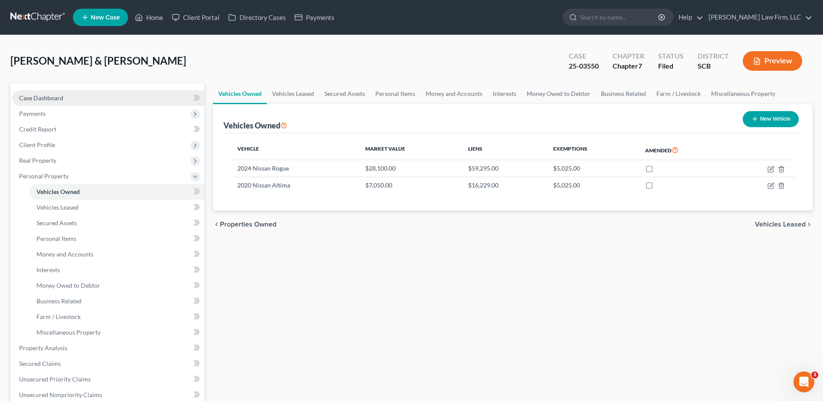
click at [46, 101] on span "Case Dashboard" at bounding box center [41, 97] width 44 height 7
select select "0"
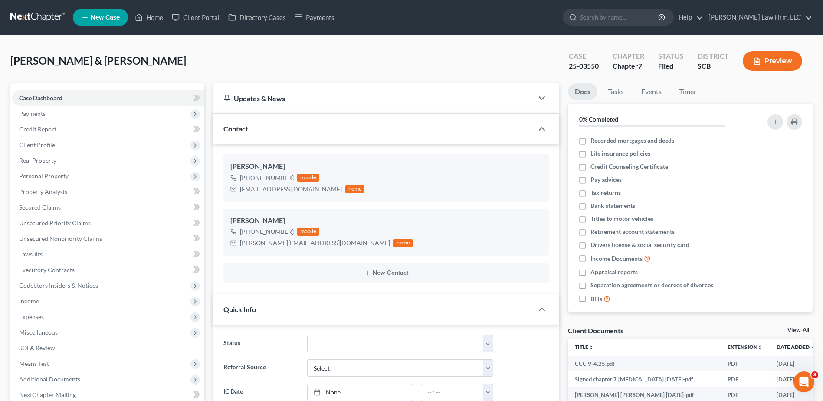
scroll to position [308, 0]
click at [37, 17] on link at bounding box center [38, 18] width 56 height 16
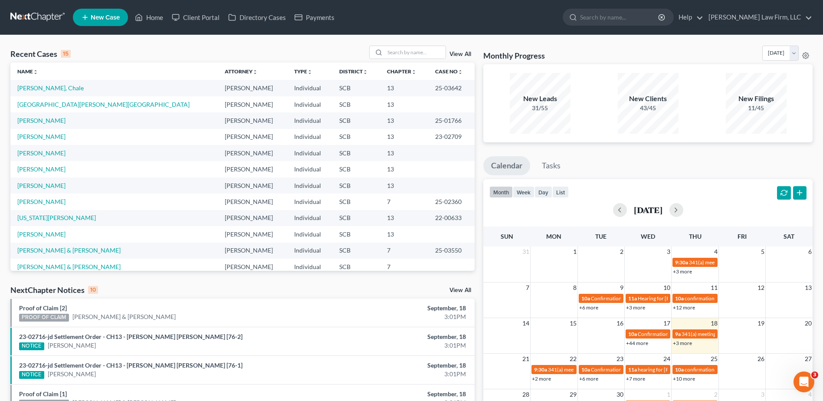
click at [36, 24] on link at bounding box center [38, 18] width 56 height 16
